Goal: Find specific page/section: Find specific page/section

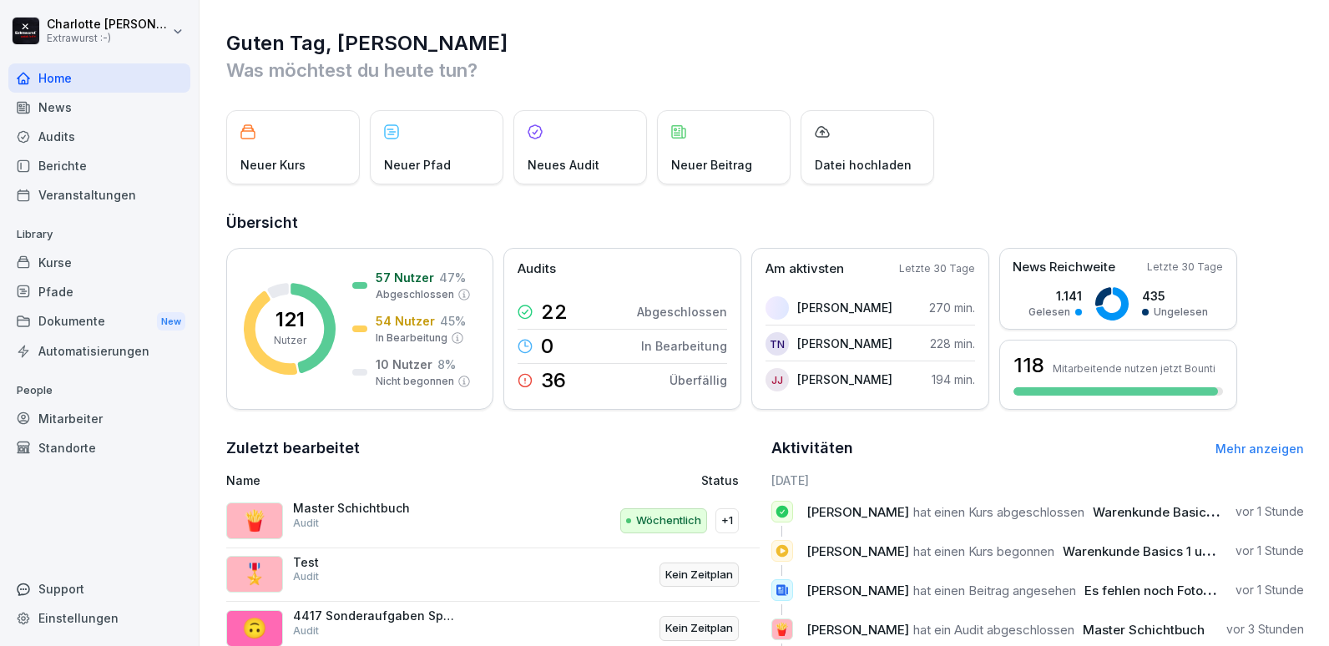
click at [70, 448] on div "Standorte" at bounding box center [99, 447] width 182 height 29
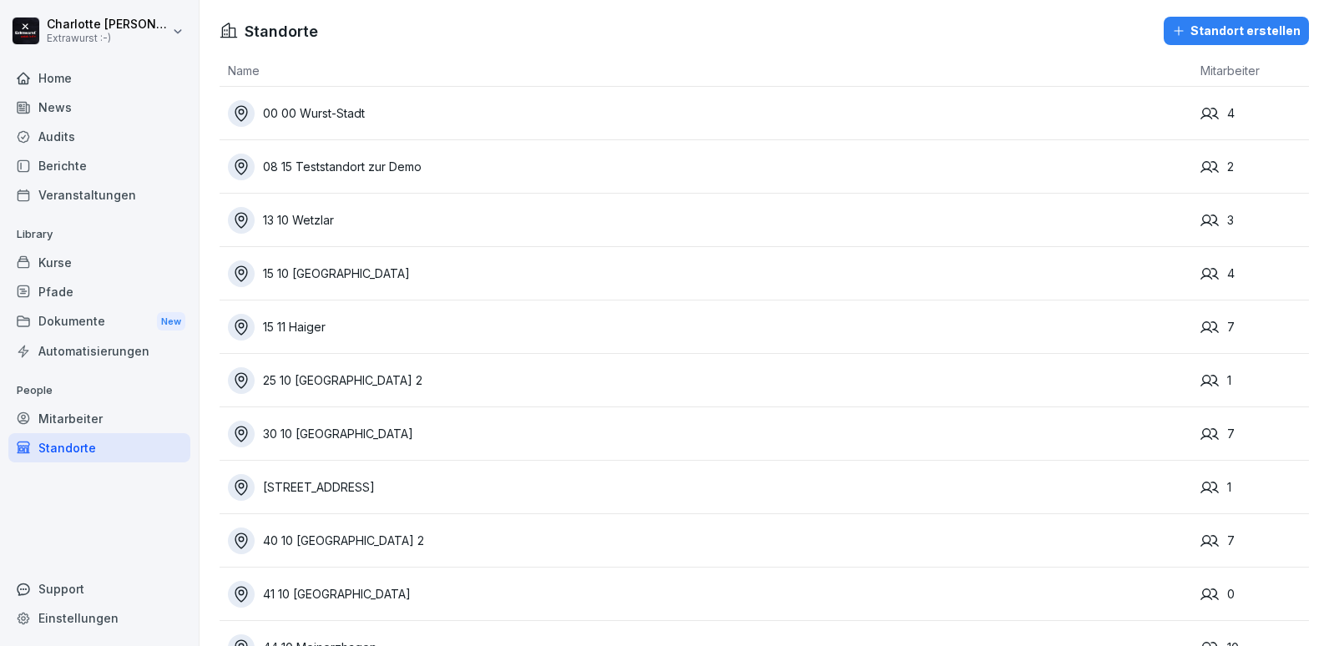
click at [386, 164] on div "08 15 Teststandort zur Demo" at bounding box center [710, 167] width 965 height 27
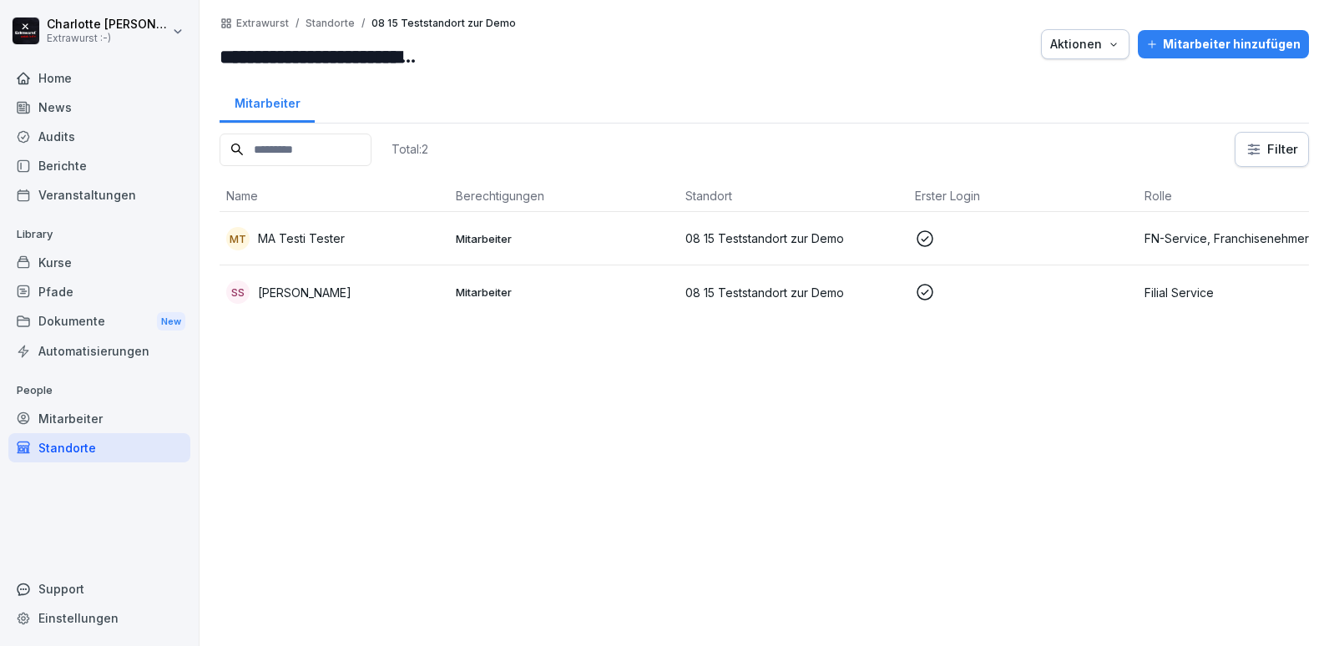
click at [57, 418] on div "Mitarbeiter" at bounding box center [99, 418] width 182 height 29
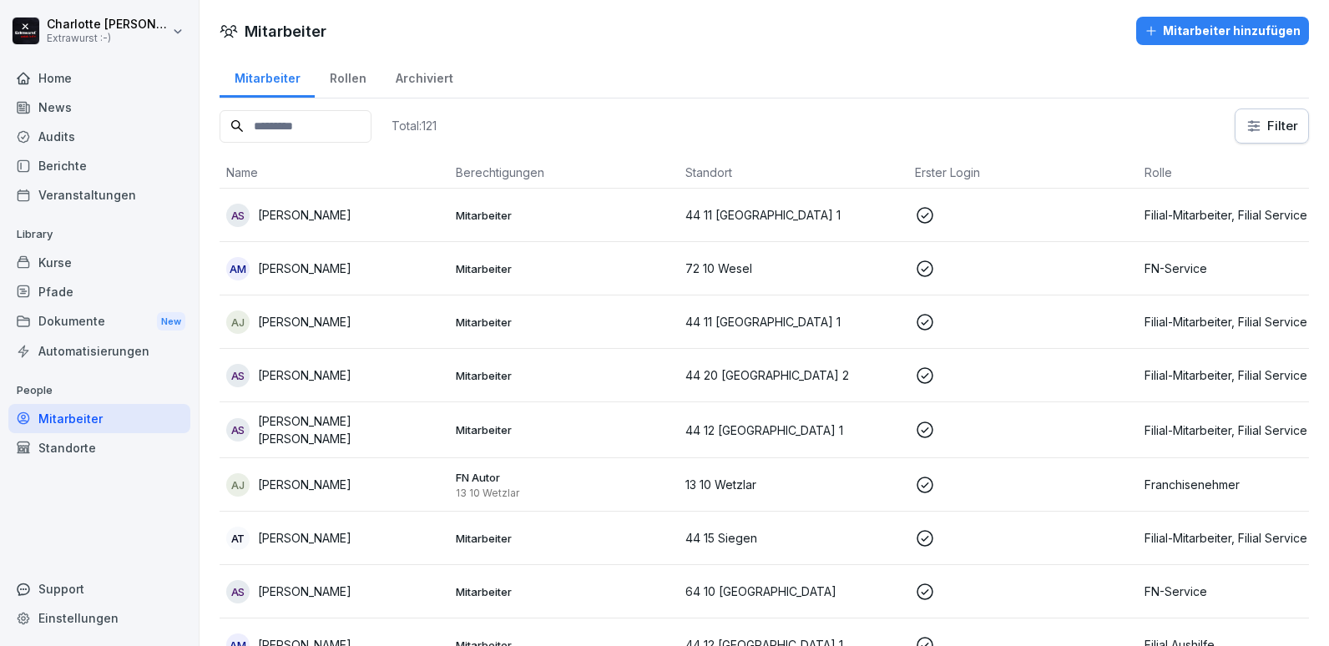
click at [295, 134] on input at bounding box center [296, 126] width 152 height 33
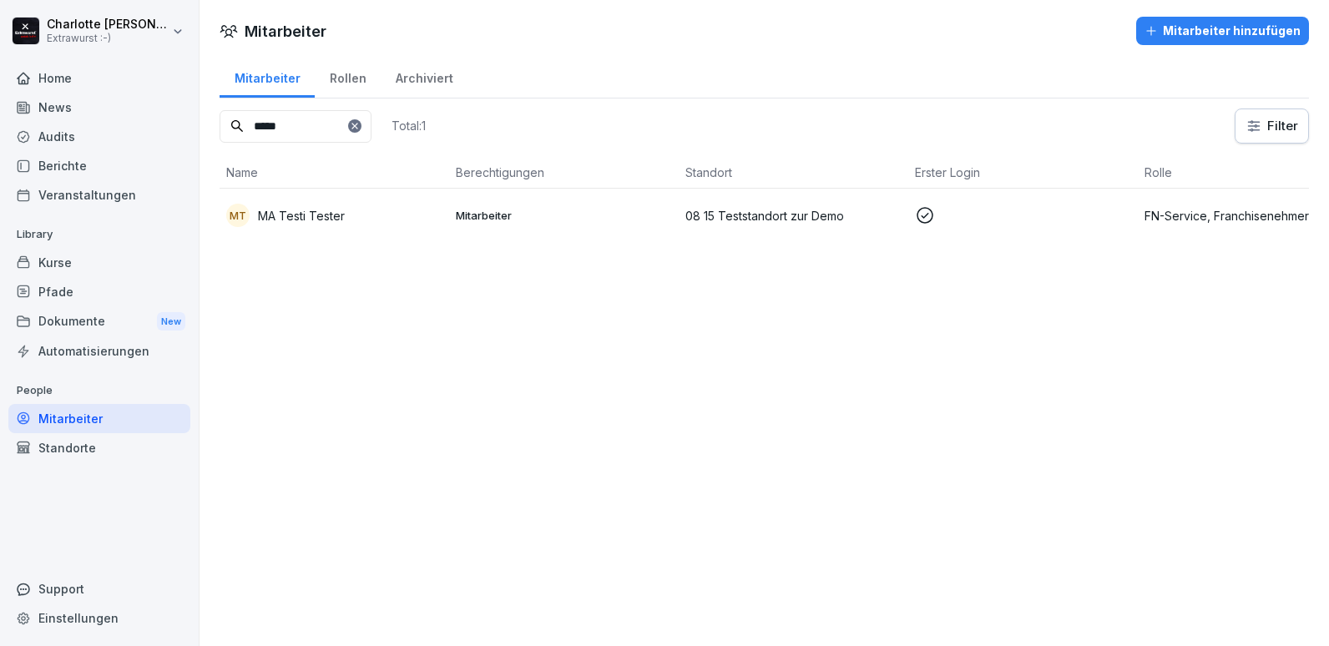
type input "*****"
click at [479, 216] on p "Mitarbeiter" at bounding box center [564, 215] width 216 height 15
